Goal: Obtain resource: Download file/media

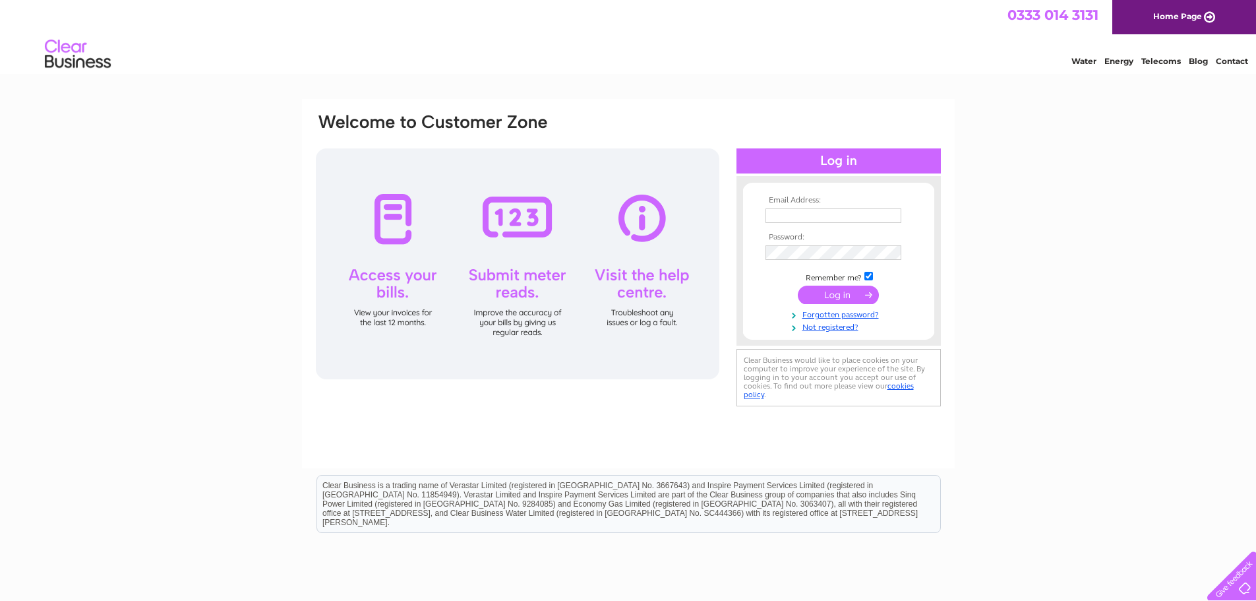
type input "[EMAIL_ADDRESS][DOMAIN_NAME]"
click at [827, 295] on input "submit" at bounding box center [838, 295] width 81 height 18
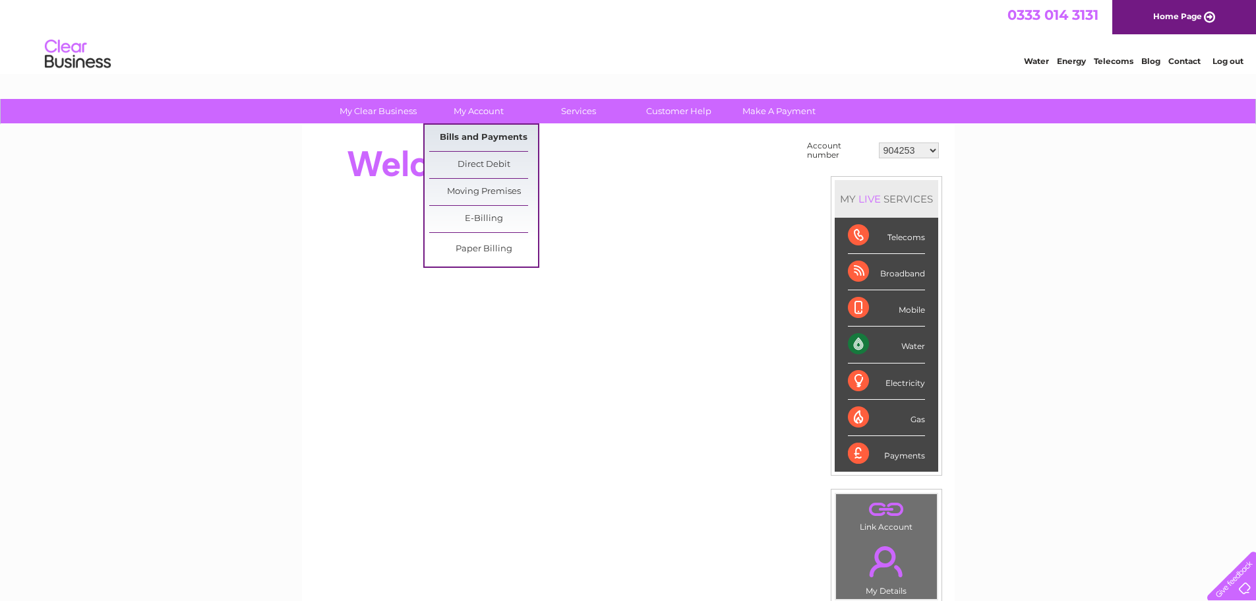
click at [460, 138] on link "Bills and Payments" at bounding box center [483, 138] width 109 height 26
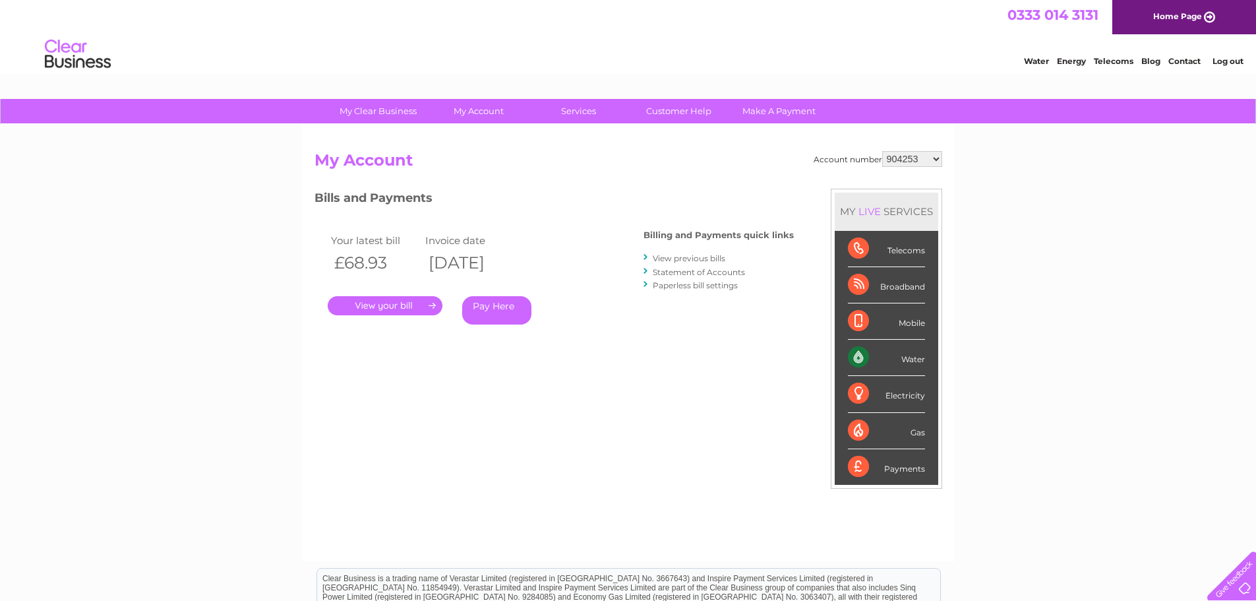
click at [417, 303] on link "." at bounding box center [385, 305] width 115 height 19
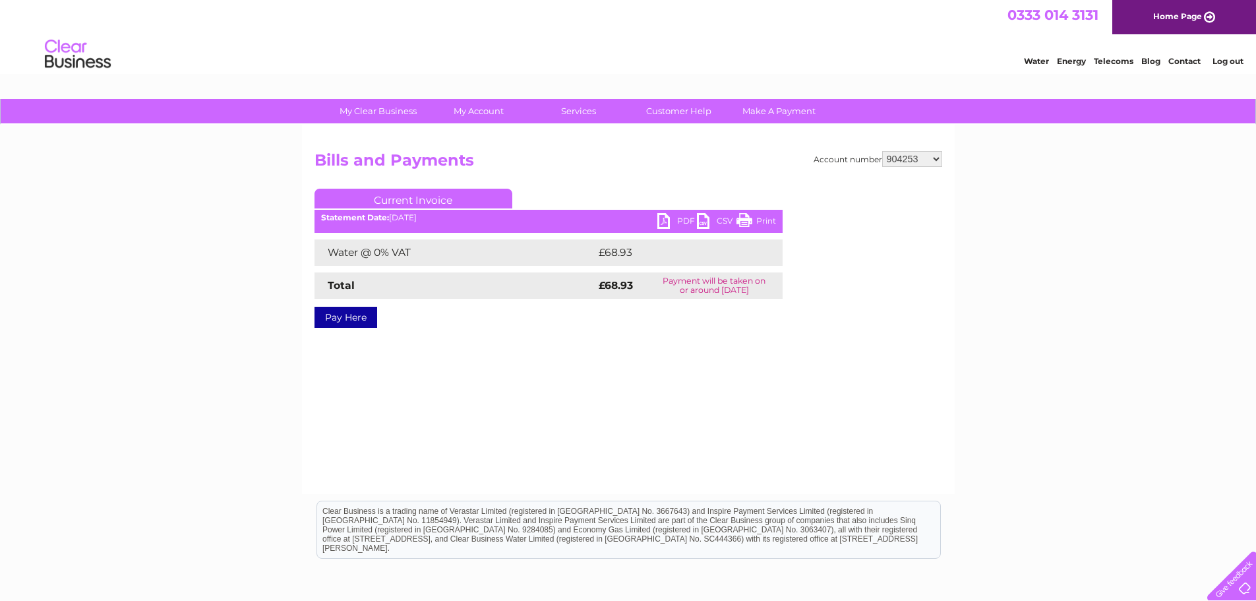
click at [675, 216] on link "PDF" at bounding box center [677, 222] width 40 height 19
click at [930, 158] on select "904253 999565 30317121" at bounding box center [912, 159] width 60 height 16
select select "999565"
click at [882, 151] on select "904253 999565 30317121" at bounding box center [912, 159] width 60 height 16
click at [684, 218] on link "PDF" at bounding box center [677, 222] width 40 height 19
